Goal: Download file/media

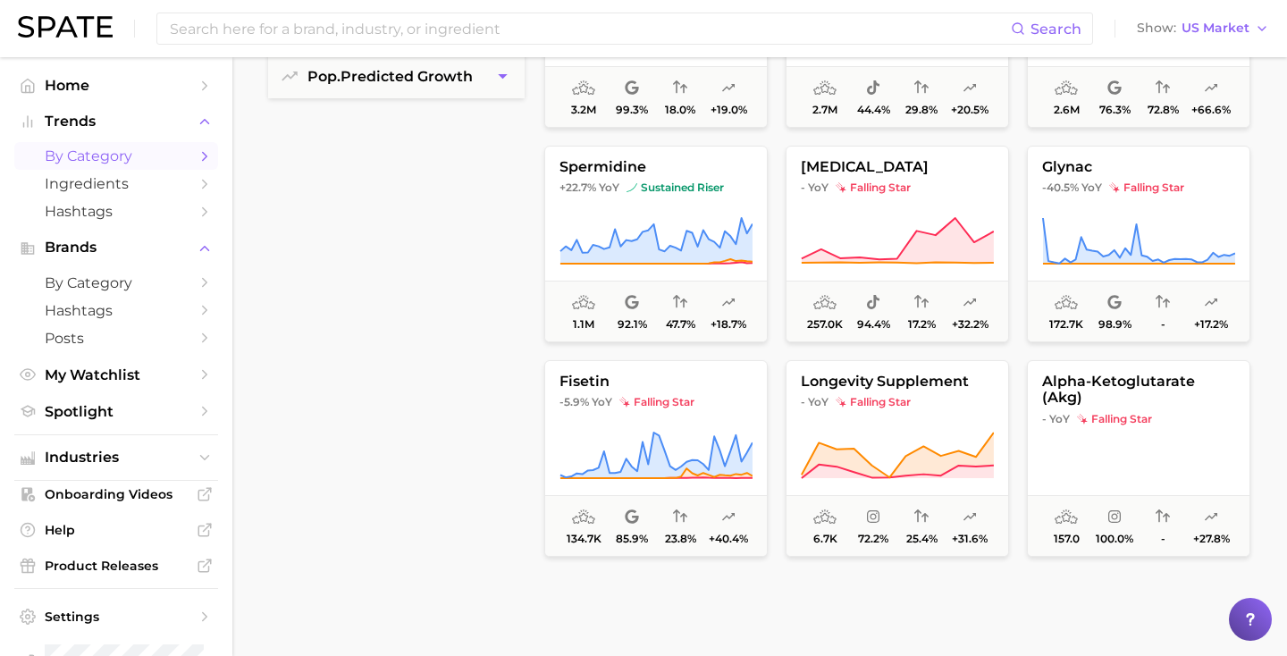
scroll to position [506, 0]
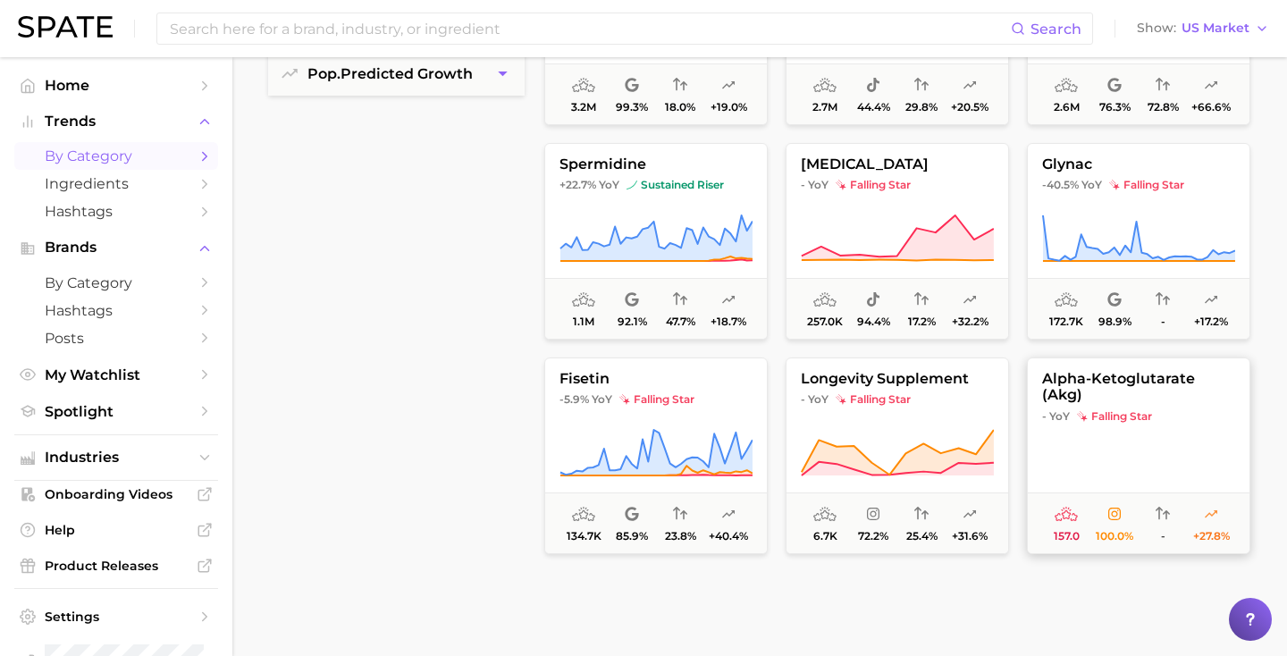
click at [1118, 445] on icon at bounding box center [1138, 453] width 193 height 50
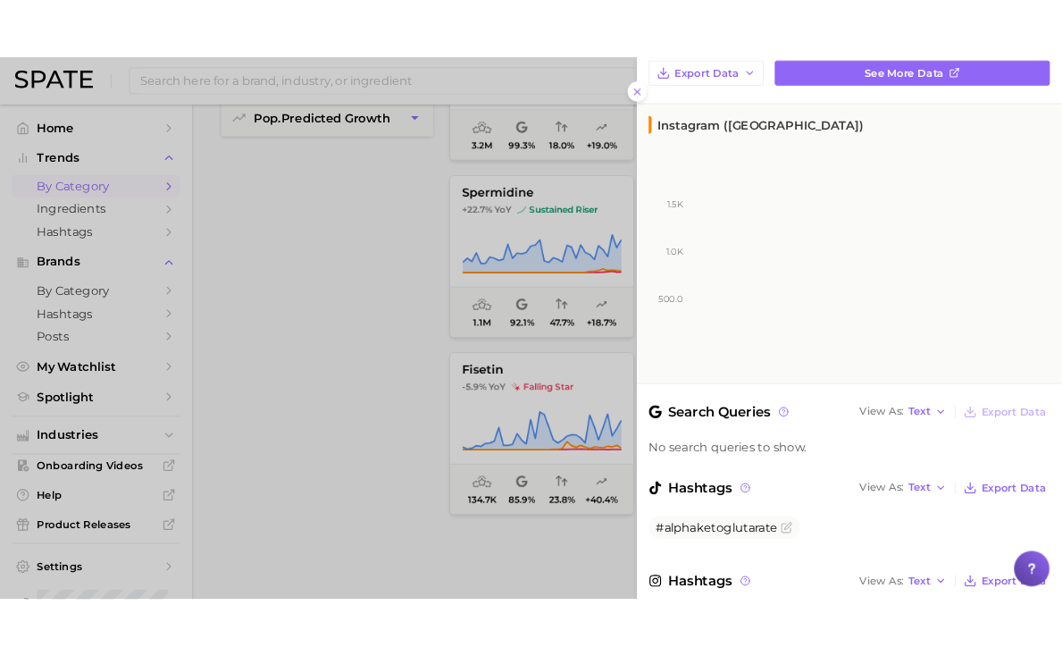
scroll to position [0, 0]
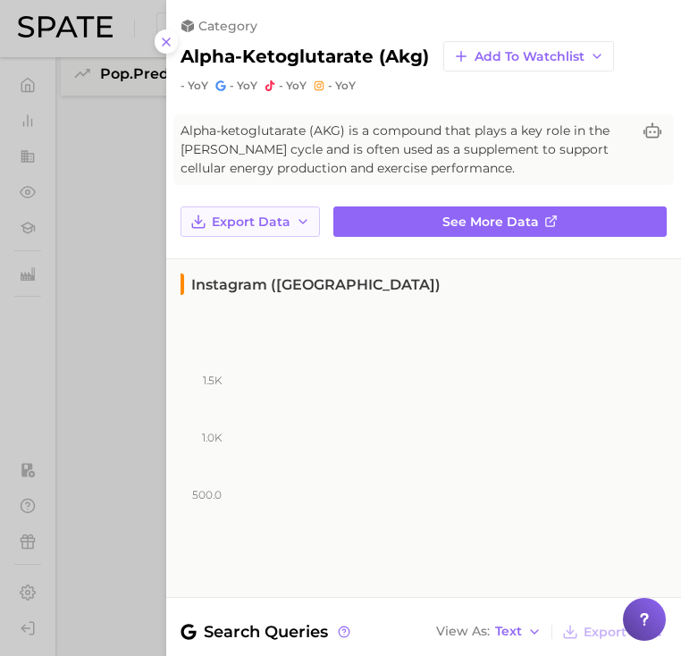
click at [271, 231] on button "Export Data" at bounding box center [249, 221] width 139 height 30
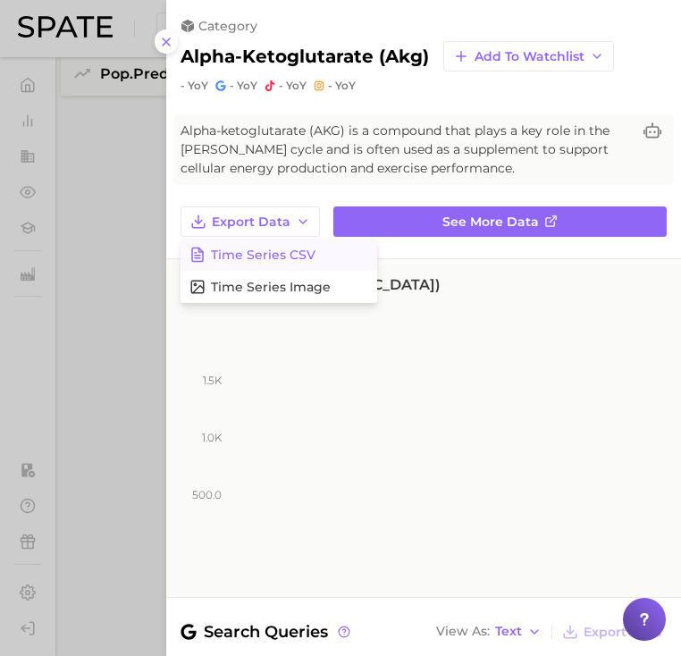
click at [273, 253] on span "Time Series CSV" at bounding box center [263, 254] width 105 height 15
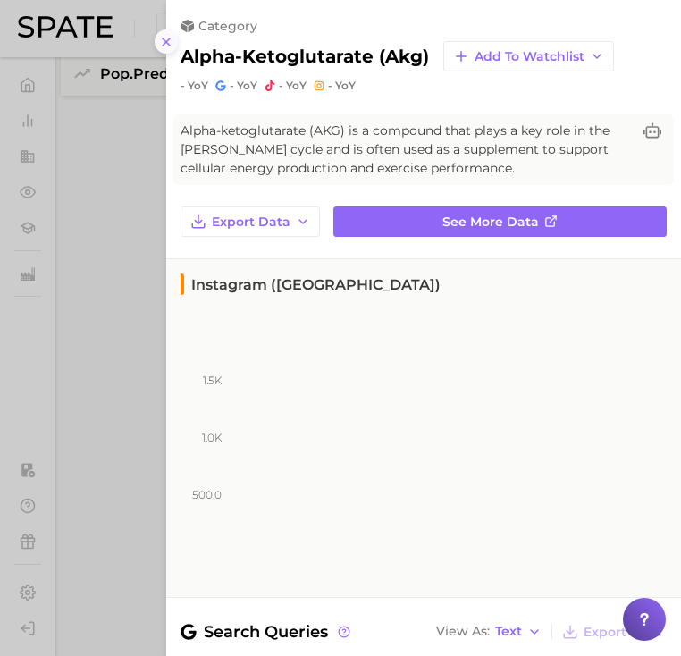
click at [167, 47] on icon at bounding box center [166, 42] width 14 height 14
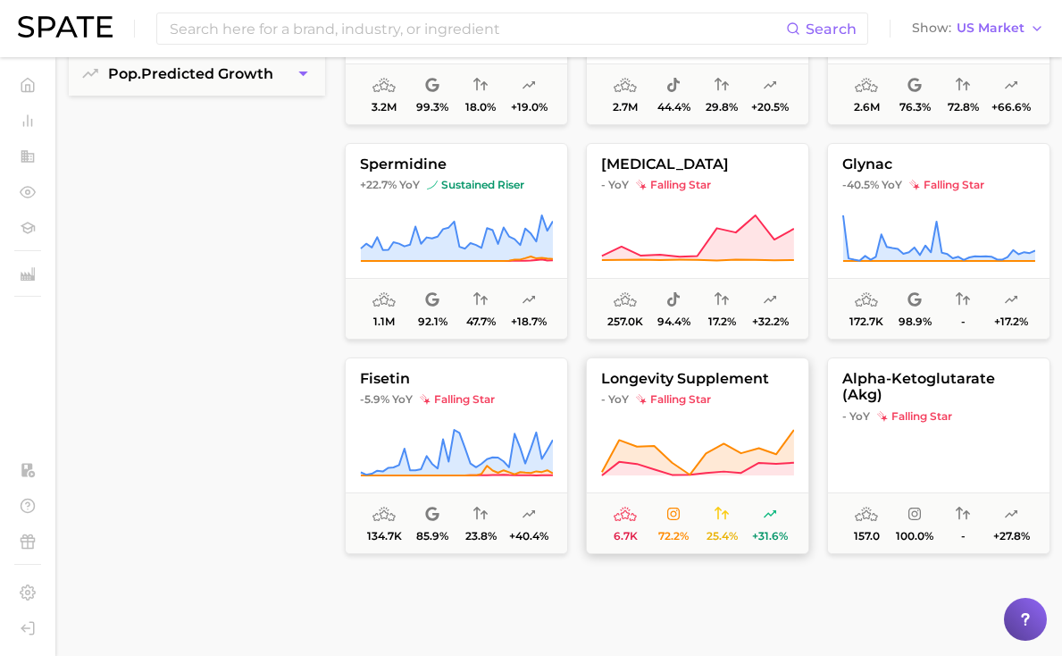
click at [742, 473] on icon at bounding box center [697, 467] width 192 height 13
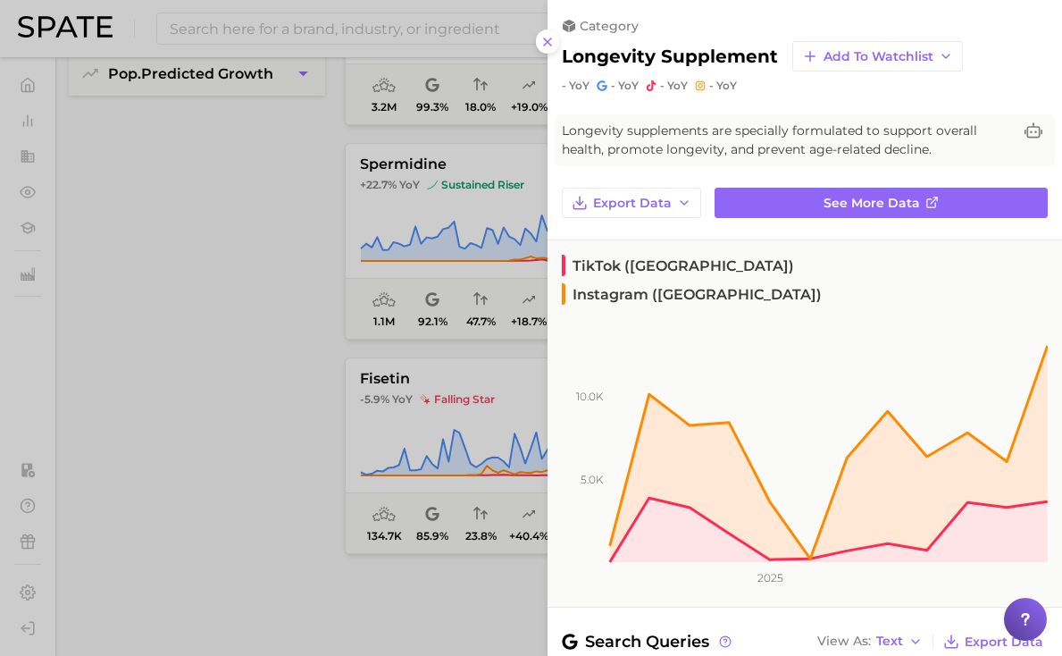
click at [482, 375] on div at bounding box center [531, 328] width 1062 height 656
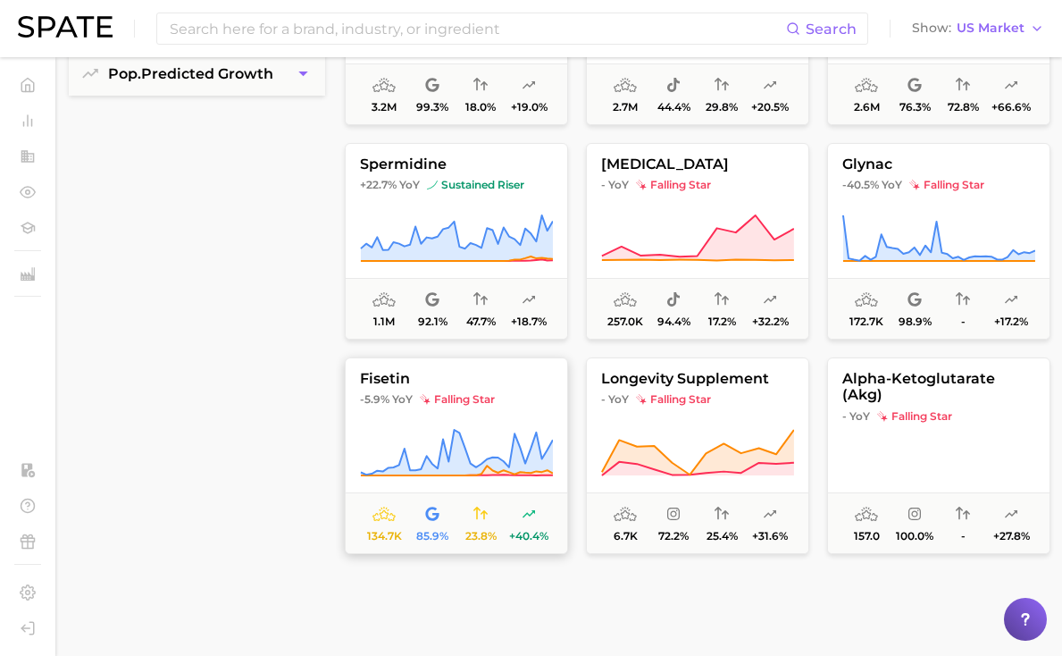
click at [453, 413] on button "fisetin -5.9% [DEMOGRAPHIC_DATA] falling star 134.7k 85.9% 23.8% +40.4%" at bounding box center [456, 455] width 223 height 197
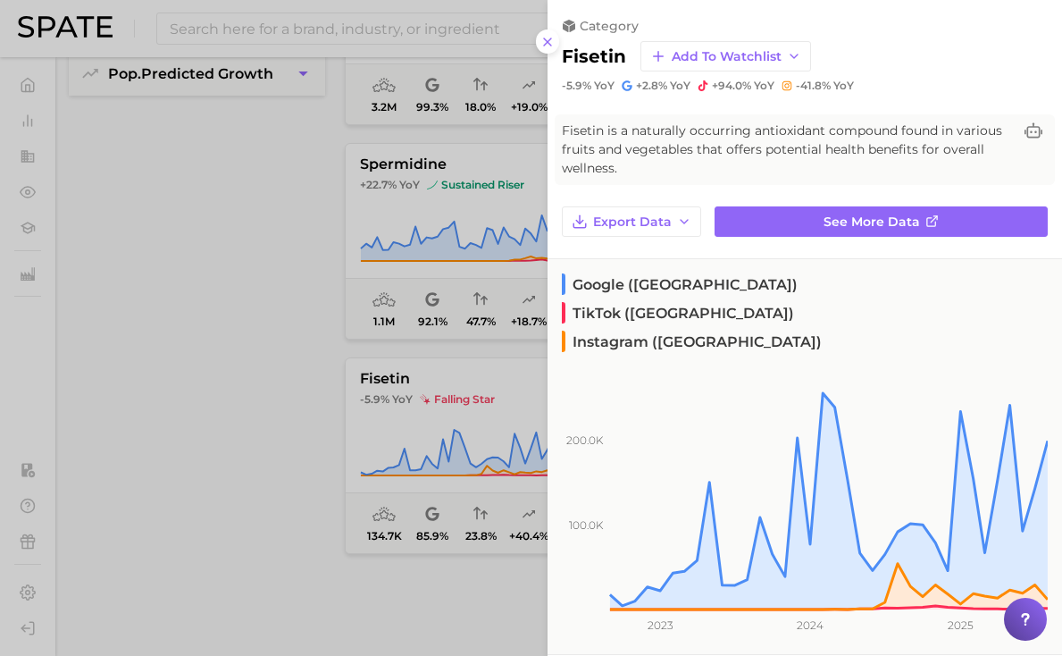
click at [464, 289] on div at bounding box center [531, 328] width 1062 height 656
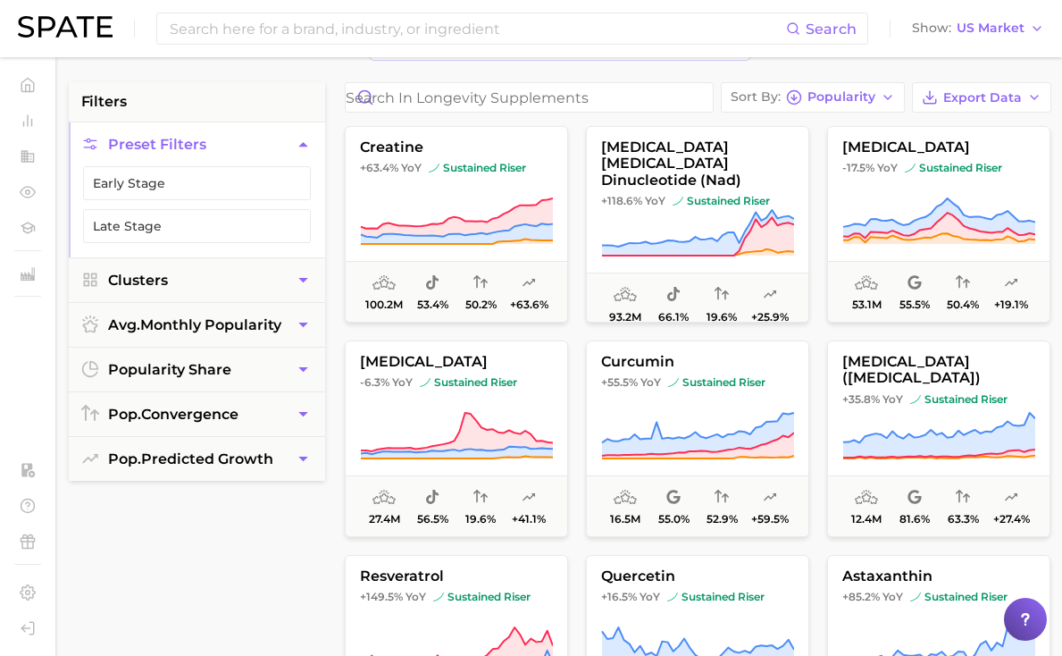
scroll to position [7, 0]
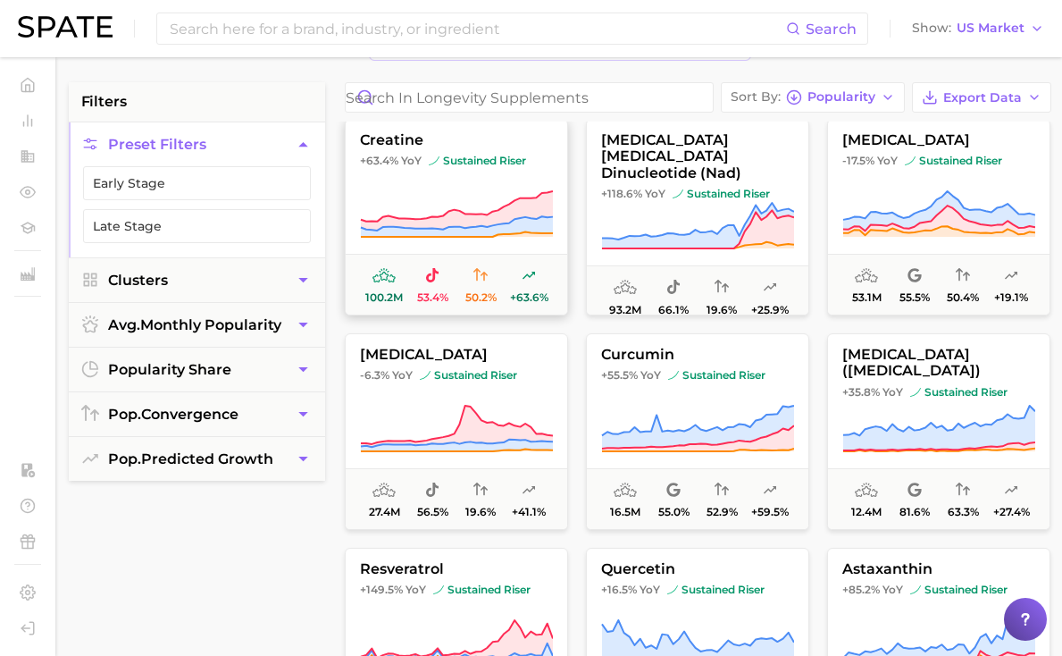
click at [466, 258] on span "100.2m 53.4% 50.2% +63.6%" at bounding box center [457, 284] width 222 height 61
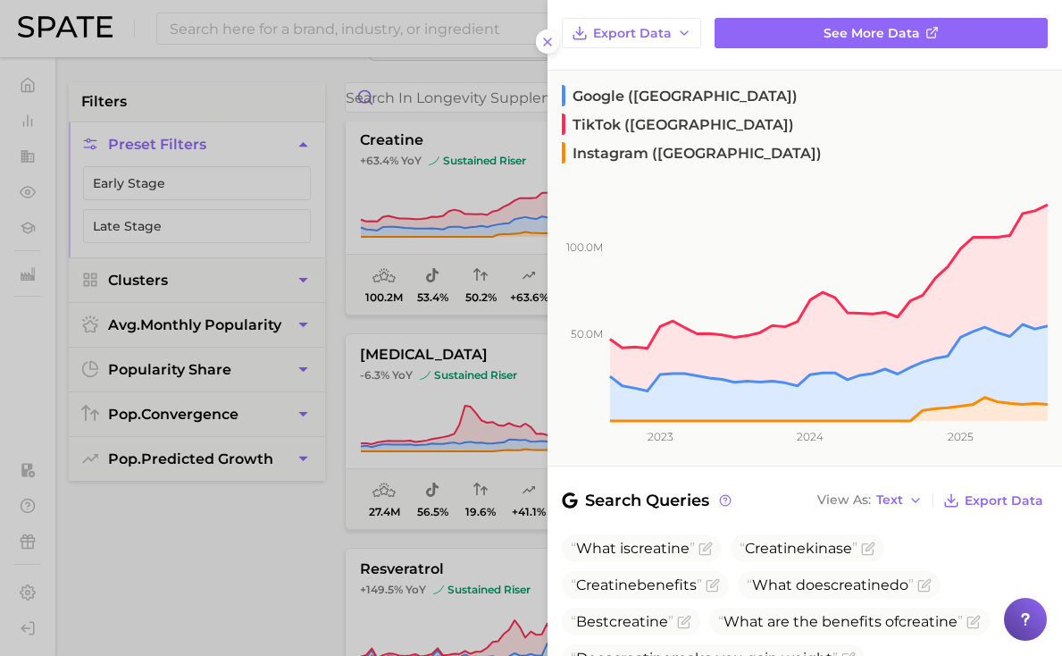
scroll to position [0, 0]
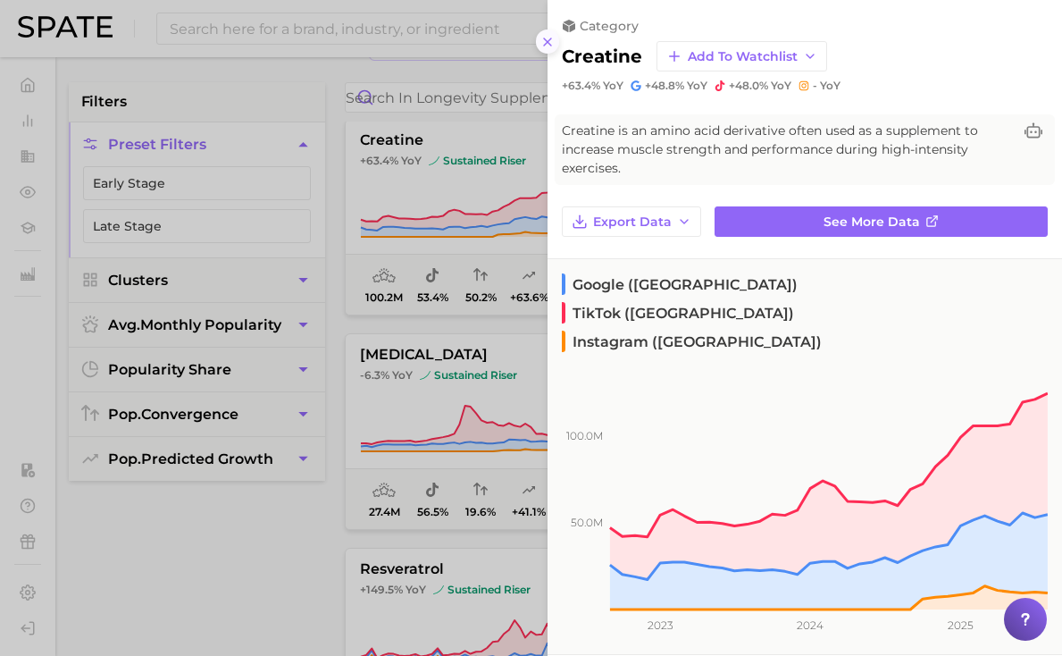
click at [548, 45] on icon at bounding box center [548, 42] width 14 height 14
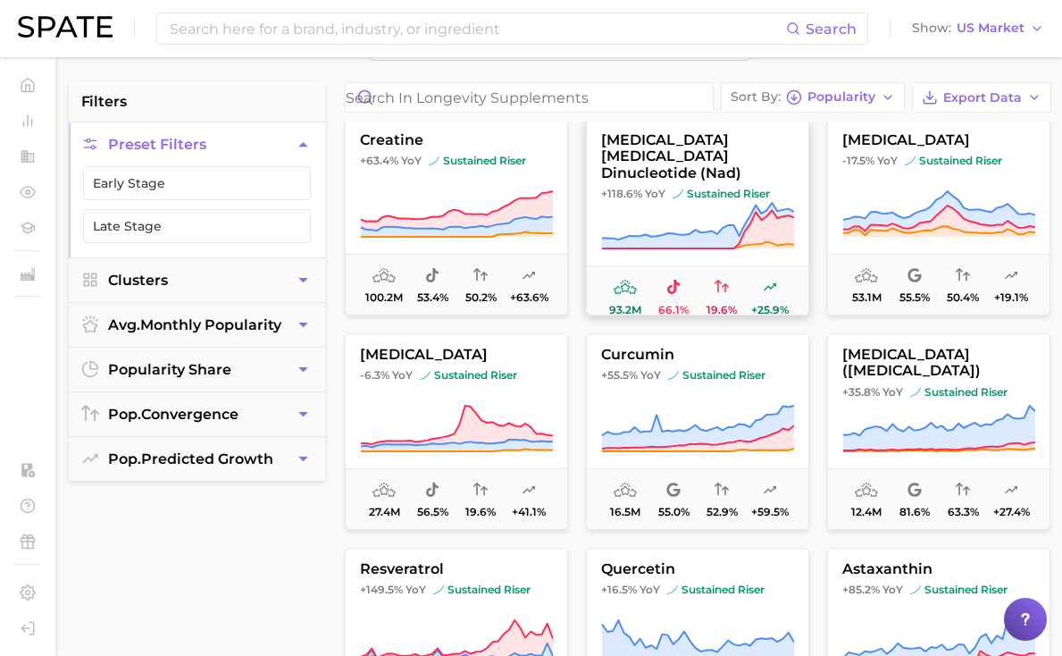
click at [654, 233] on icon at bounding box center [697, 226] width 192 height 46
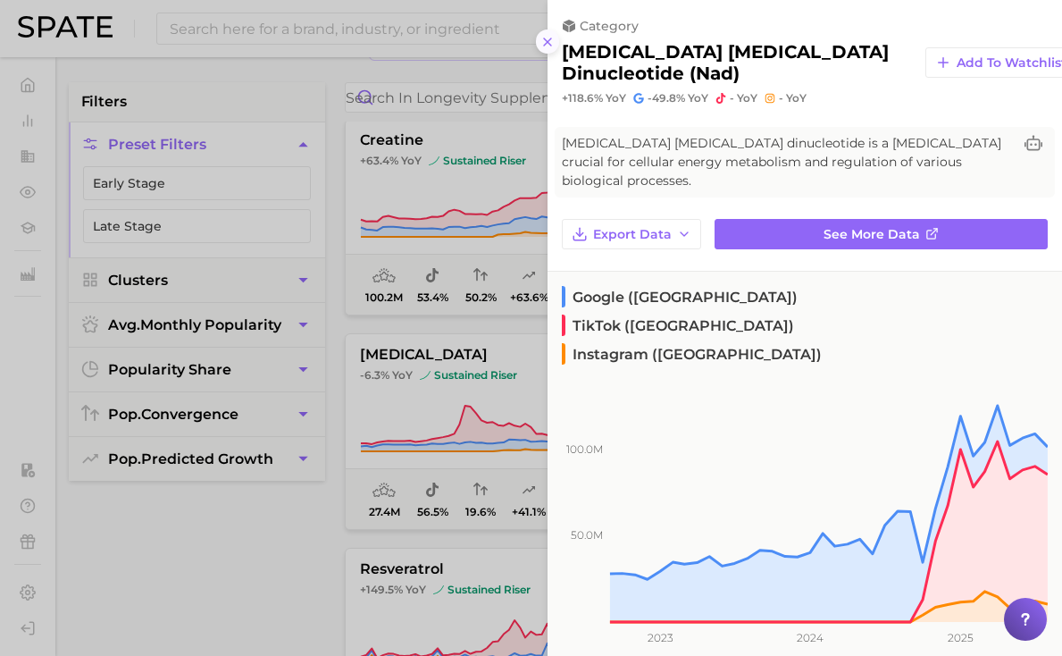
click at [546, 43] on line at bounding box center [547, 41] width 7 height 7
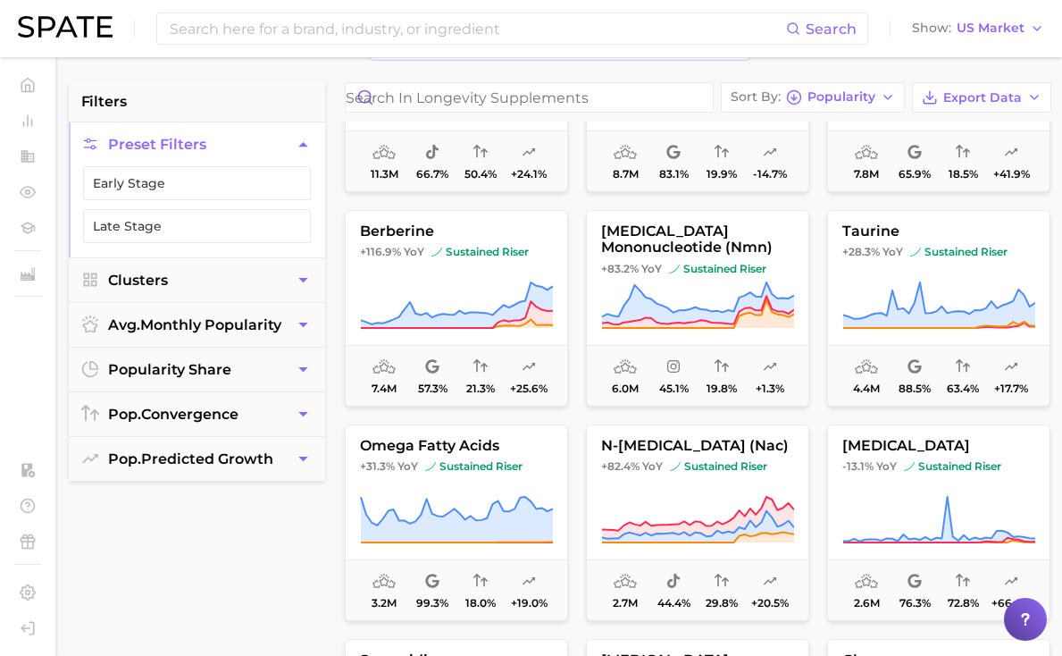
scroll to position [562, 0]
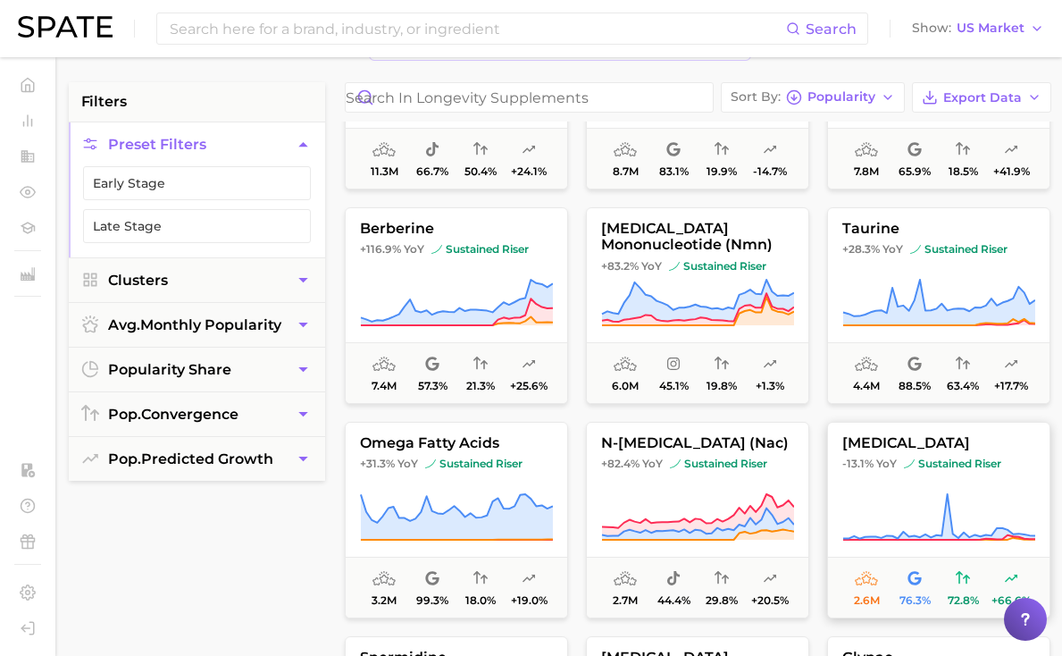
click at [877, 480] on button "[MEDICAL_DATA] -13.1% YoY sustained riser 2.6m 76.3% 72.8% +66.6%" at bounding box center [938, 520] width 223 height 197
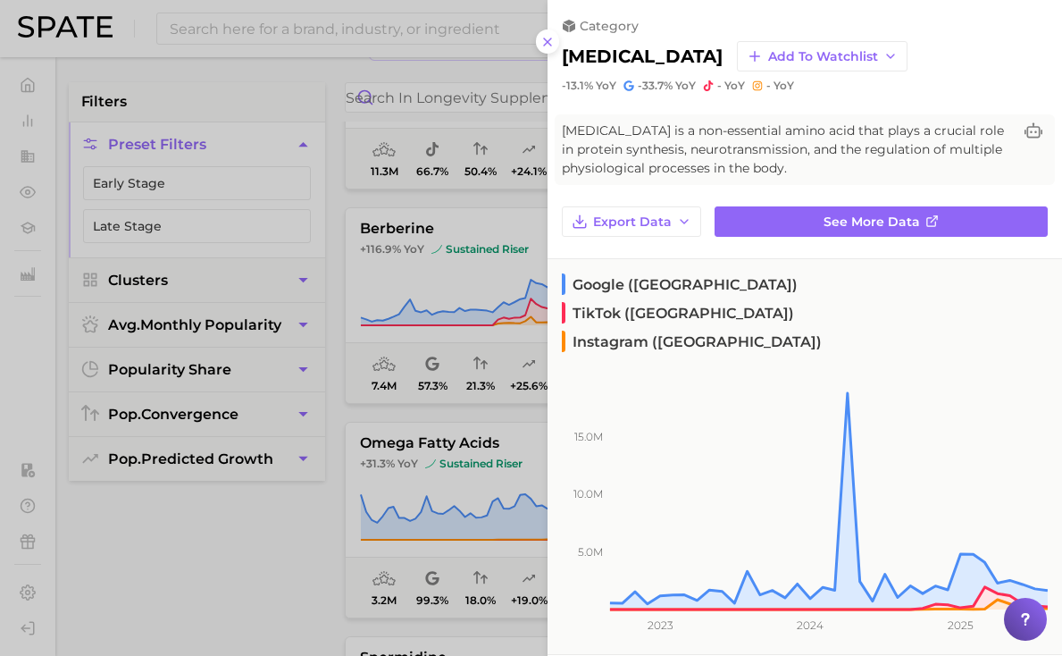
click at [447, 449] on div at bounding box center [531, 328] width 1062 height 656
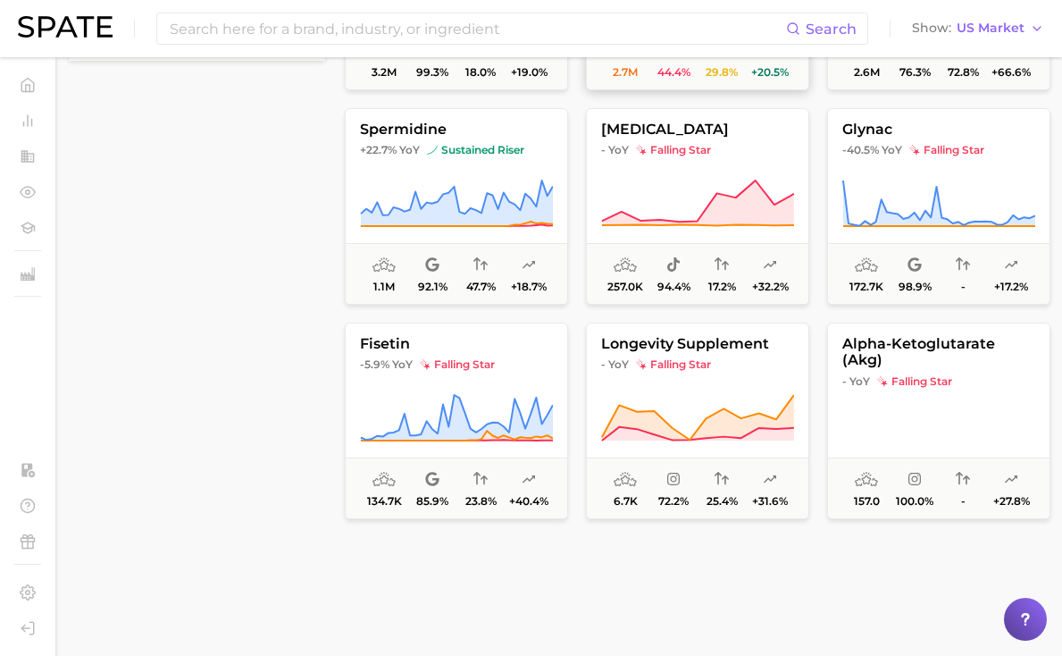
scroll to position [541, 0]
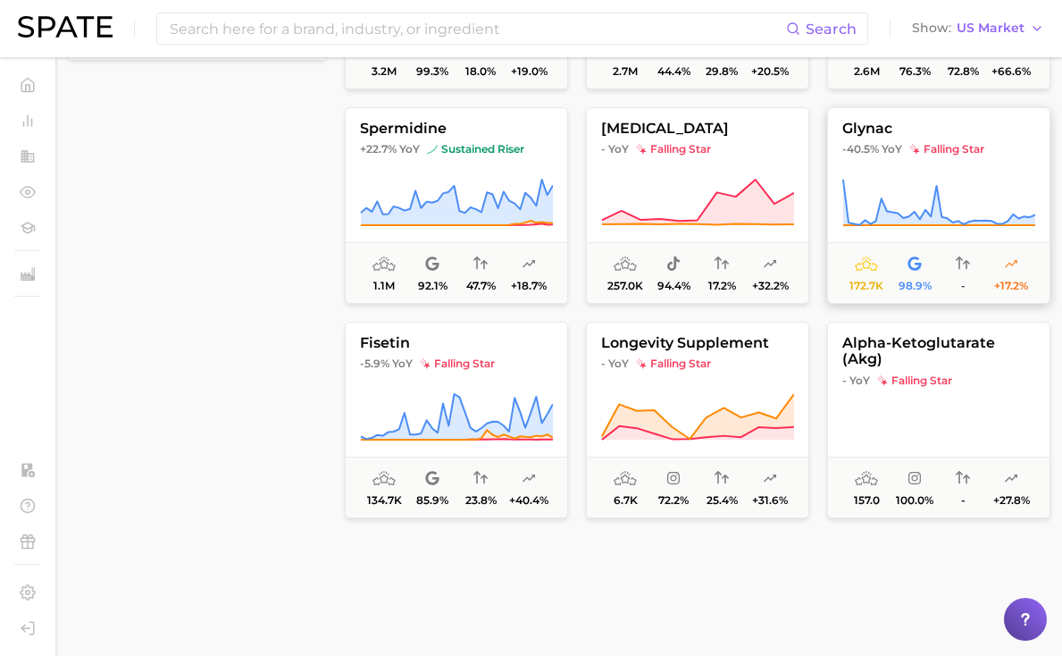
click at [915, 155] on img at bounding box center [915, 149] width 11 height 11
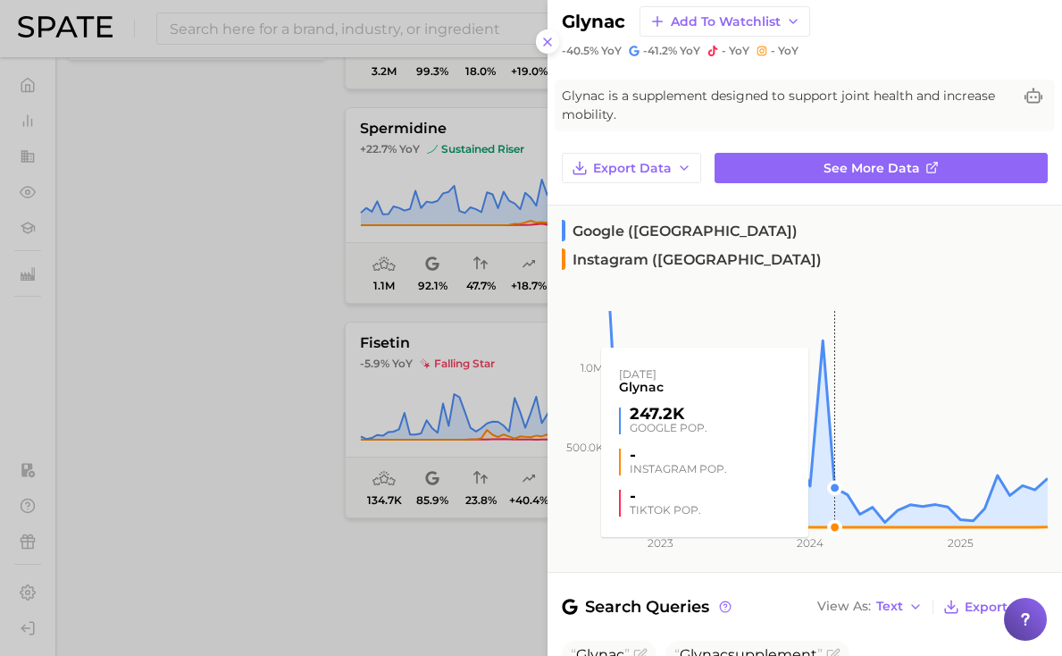
scroll to position [38, 0]
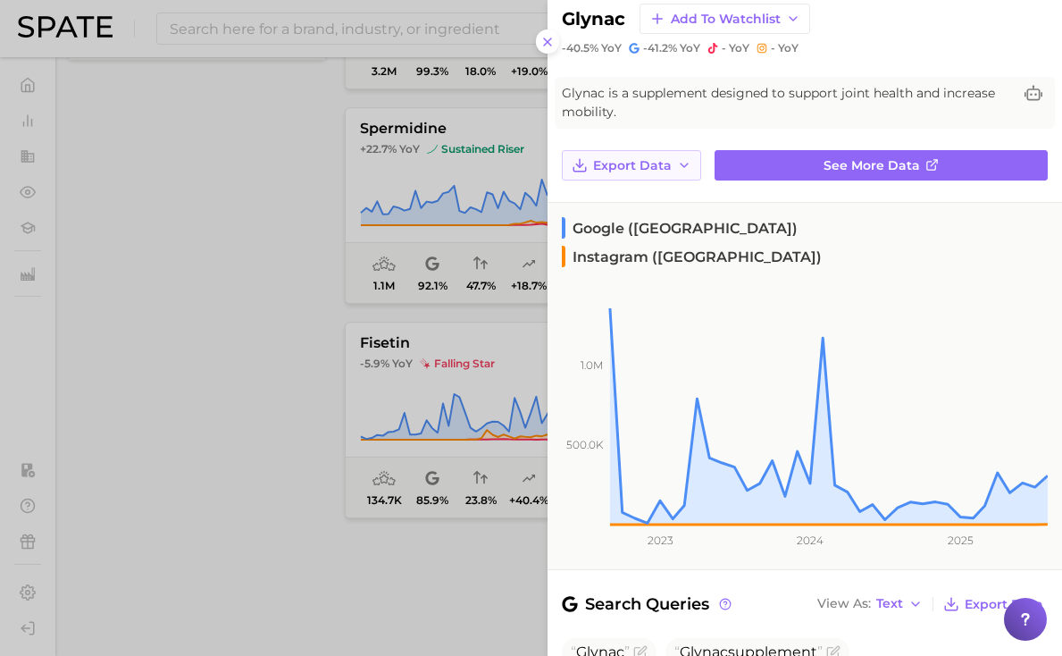
click at [615, 165] on span "Export Data" at bounding box center [632, 165] width 79 height 15
click at [616, 193] on span "Time Series CSV" at bounding box center [644, 198] width 105 height 15
click at [549, 40] on line at bounding box center [547, 41] width 7 height 7
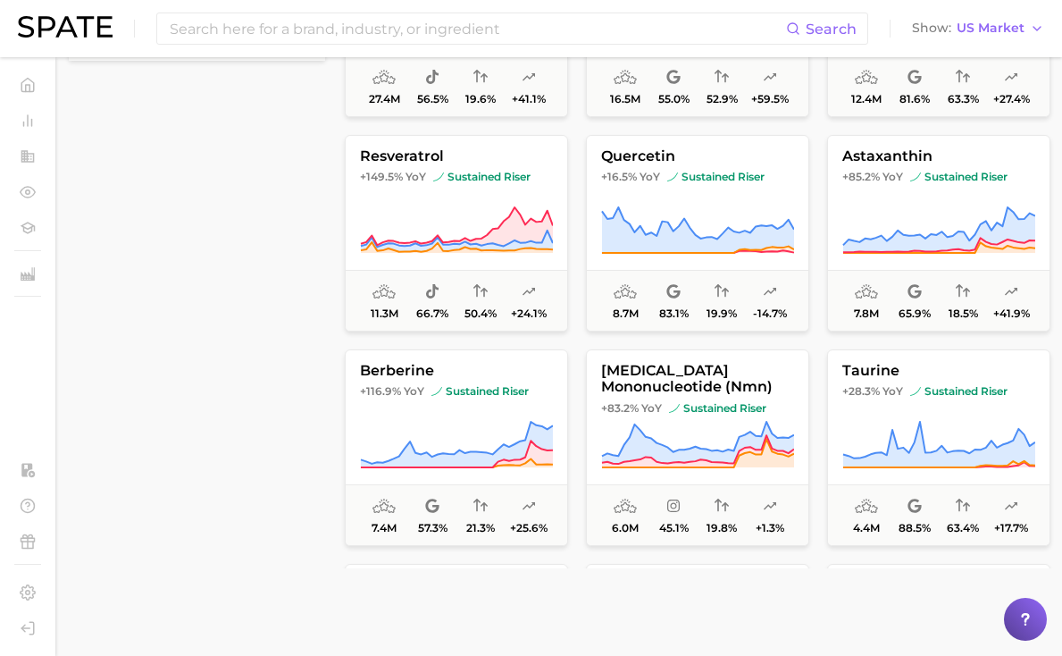
scroll to position [0, 0]
